Goal: Find specific fact: Find contact information

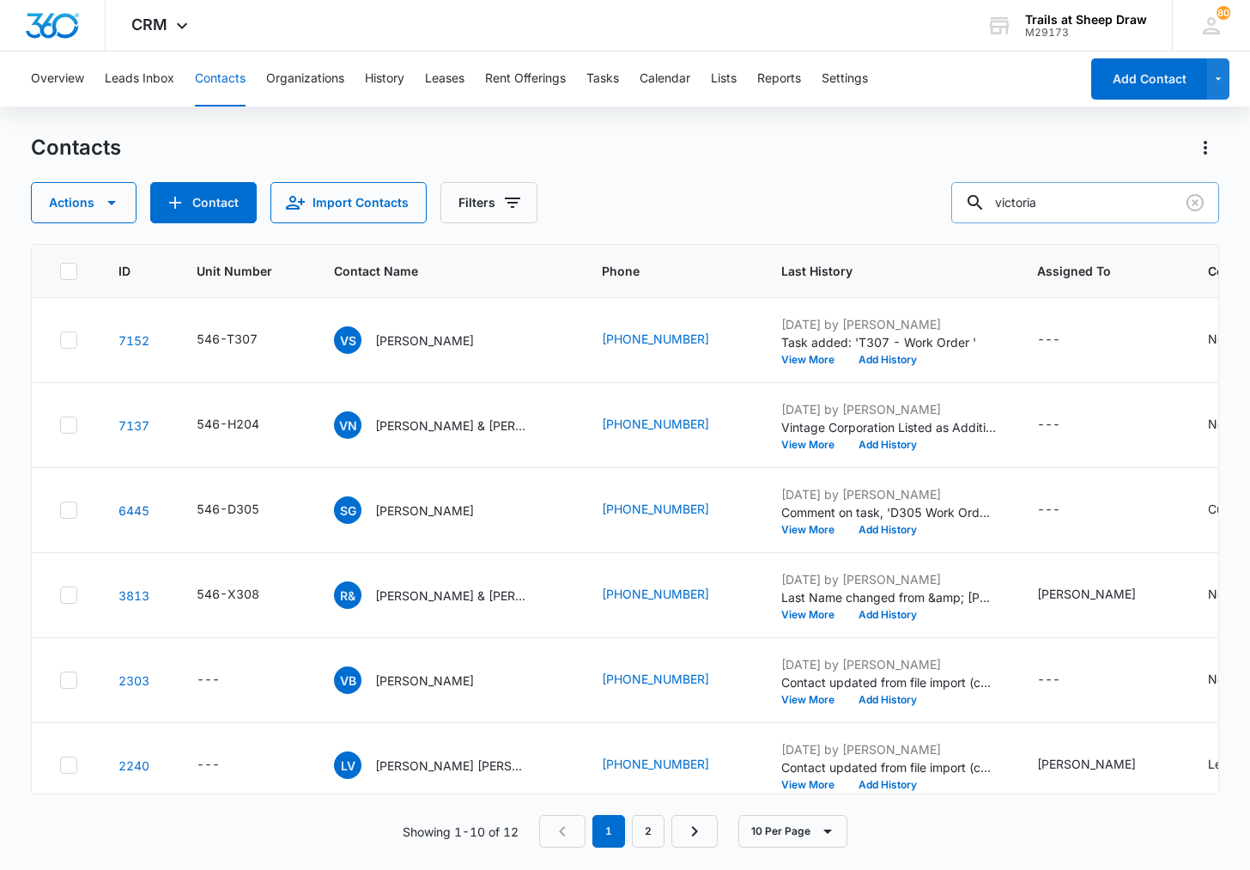
drag, startPoint x: 1110, startPoint y: 209, endPoint x: 975, endPoint y: 204, distance: 135.8
click at [977, 204] on div "victoria" at bounding box center [1086, 202] width 268 height 41
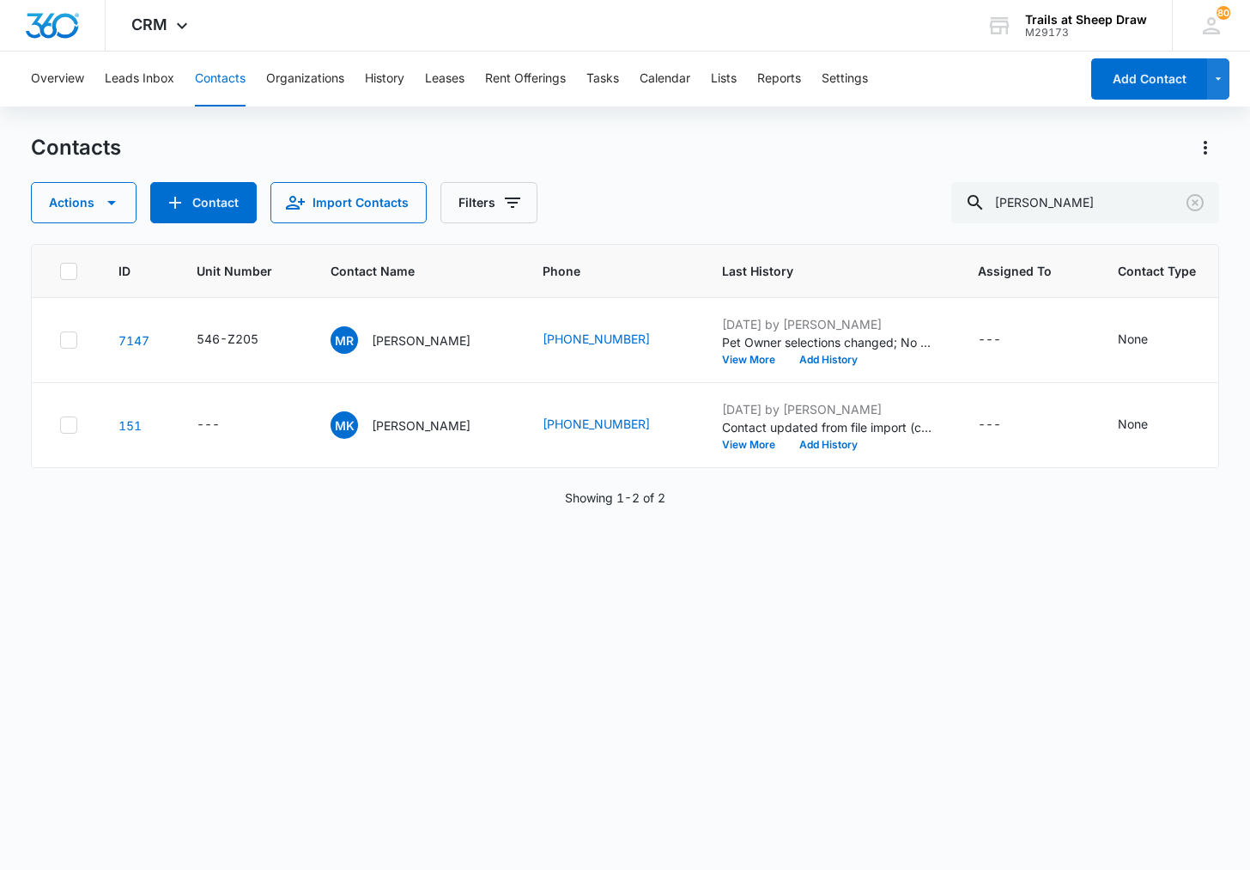
click at [473, 119] on div "Overview Leads Inbox Contacts Organizations History Leases Rent Offerings Tasks…" at bounding box center [625, 460] width 1250 height 817
drag, startPoint x: 497, startPoint y: 340, endPoint x: 650, endPoint y: 342, distance: 152.9
click at [650, 342] on td "[PHONE_NUMBER]" at bounding box center [611, 340] width 179 height 85
copy link "[PHONE_NUMBER]"
click at [1067, 197] on input "[PERSON_NAME]" at bounding box center [1086, 202] width 268 height 41
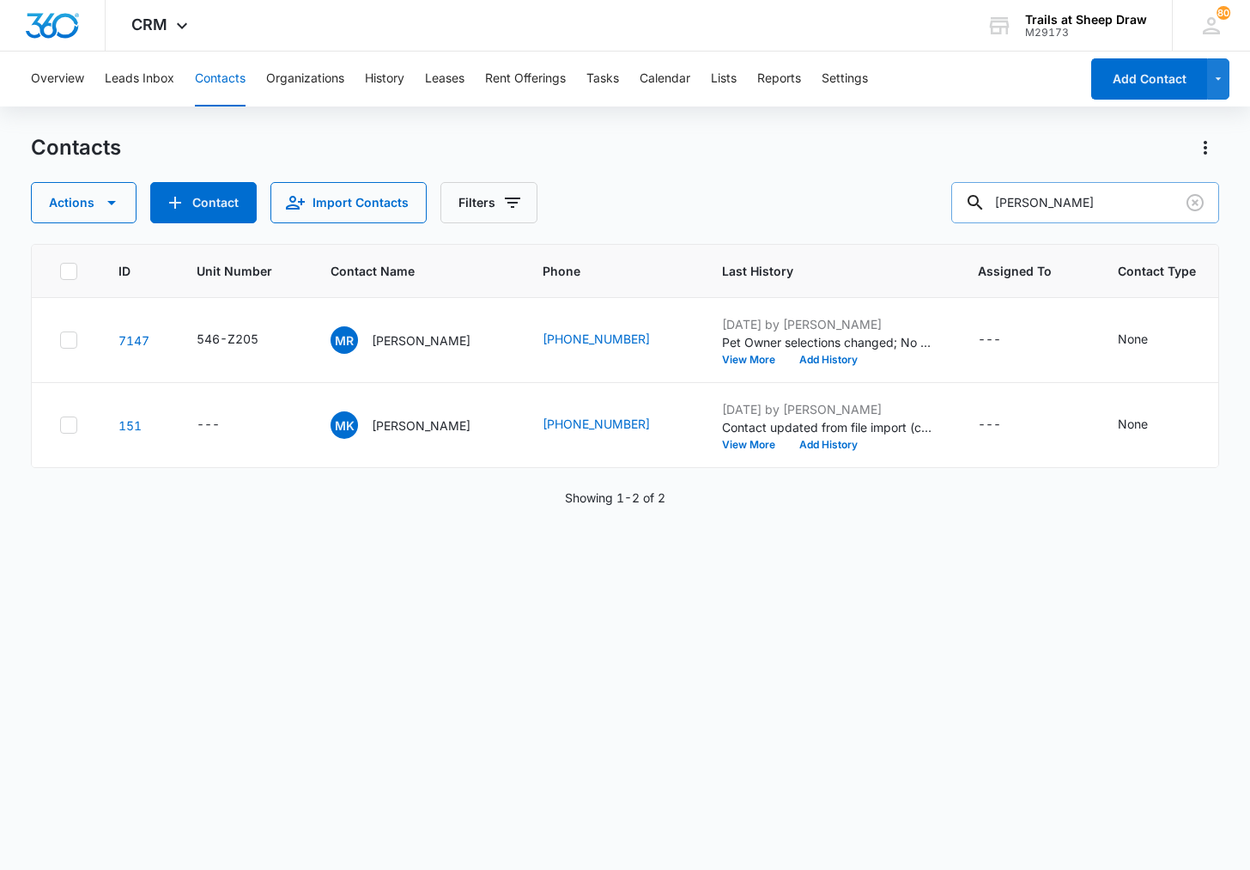
click at [1067, 197] on input "[PERSON_NAME]" at bounding box center [1086, 202] width 268 height 41
type input "102"
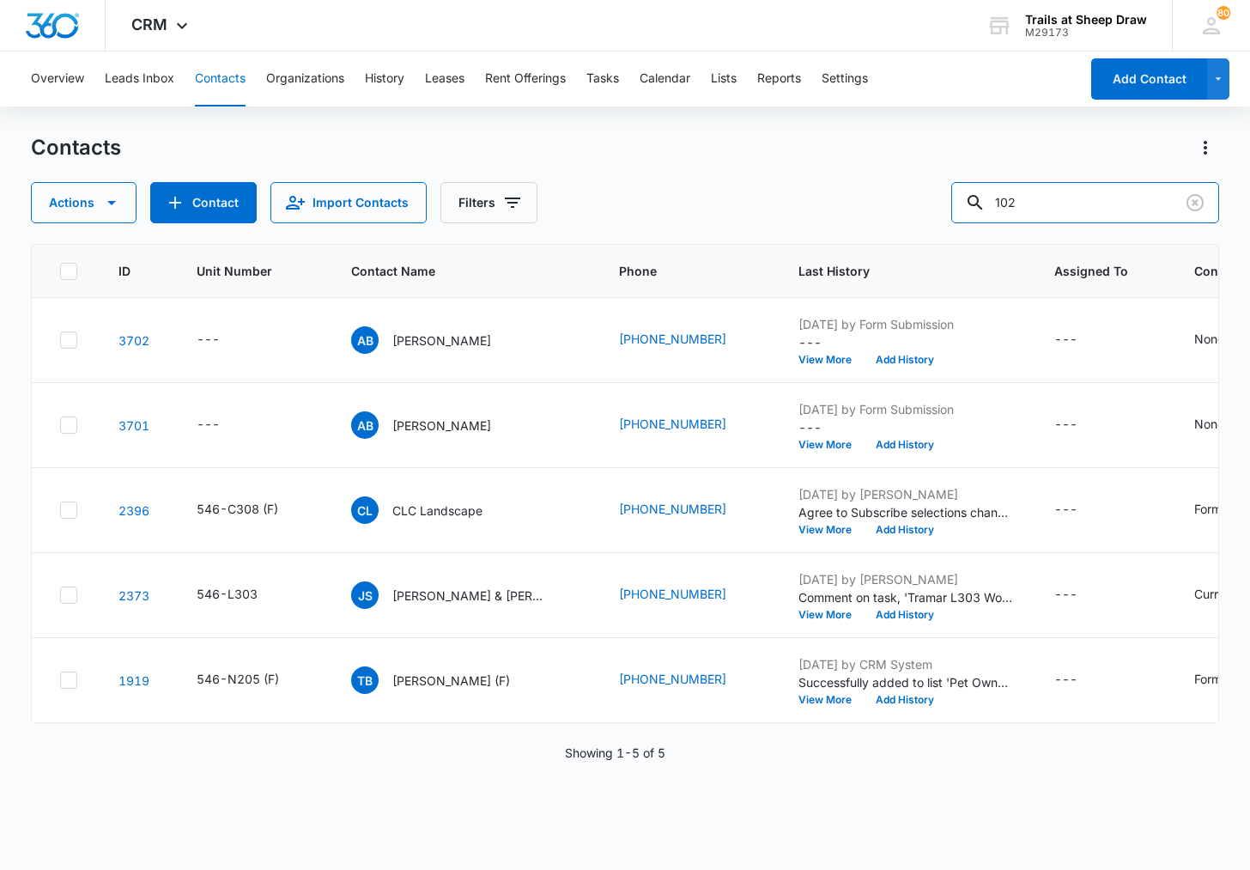
drag, startPoint x: 1053, startPoint y: 206, endPoint x: 963, endPoint y: 206, distance: 90.2
click at [963, 206] on div "Actions Contact Import Contacts Filters 102" at bounding box center [625, 202] width 1188 height 41
